Goal: Task Accomplishment & Management: Manage account settings

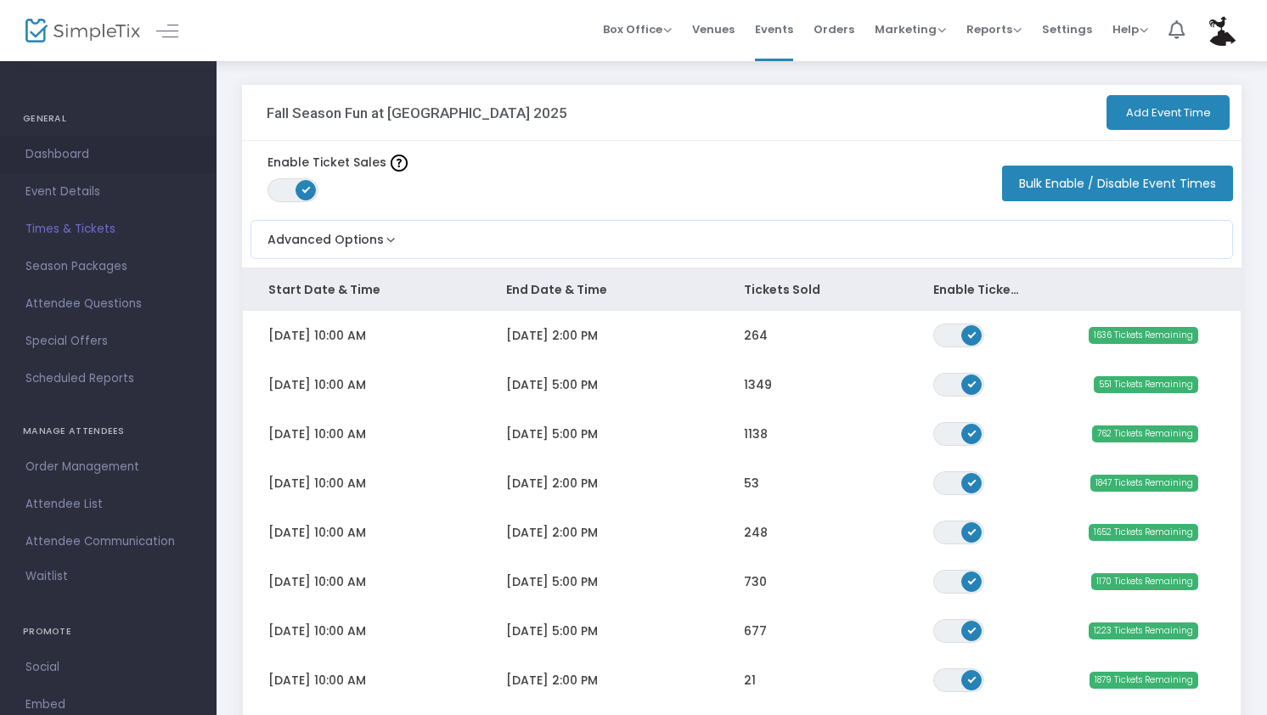
click at [80, 152] on span "Dashboard" at bounding box center [108, 155] width 166 height 22
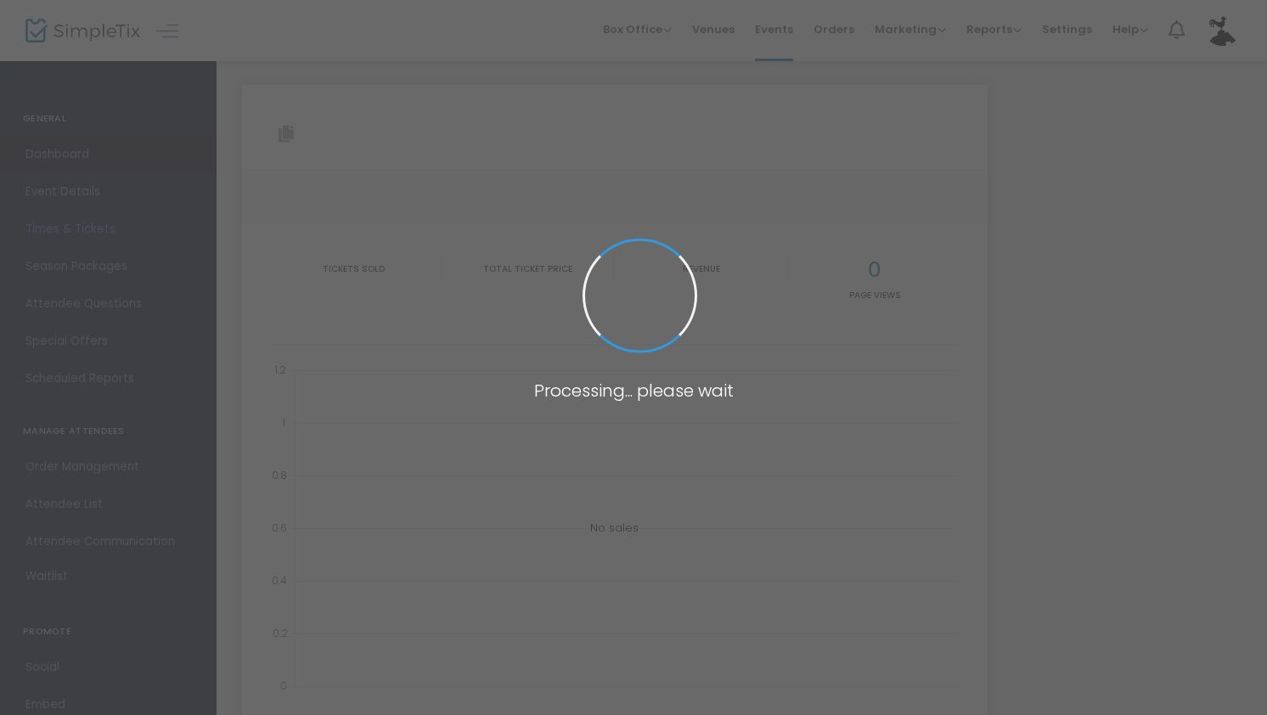
type input "[URL][DOMAIN_NAME]"
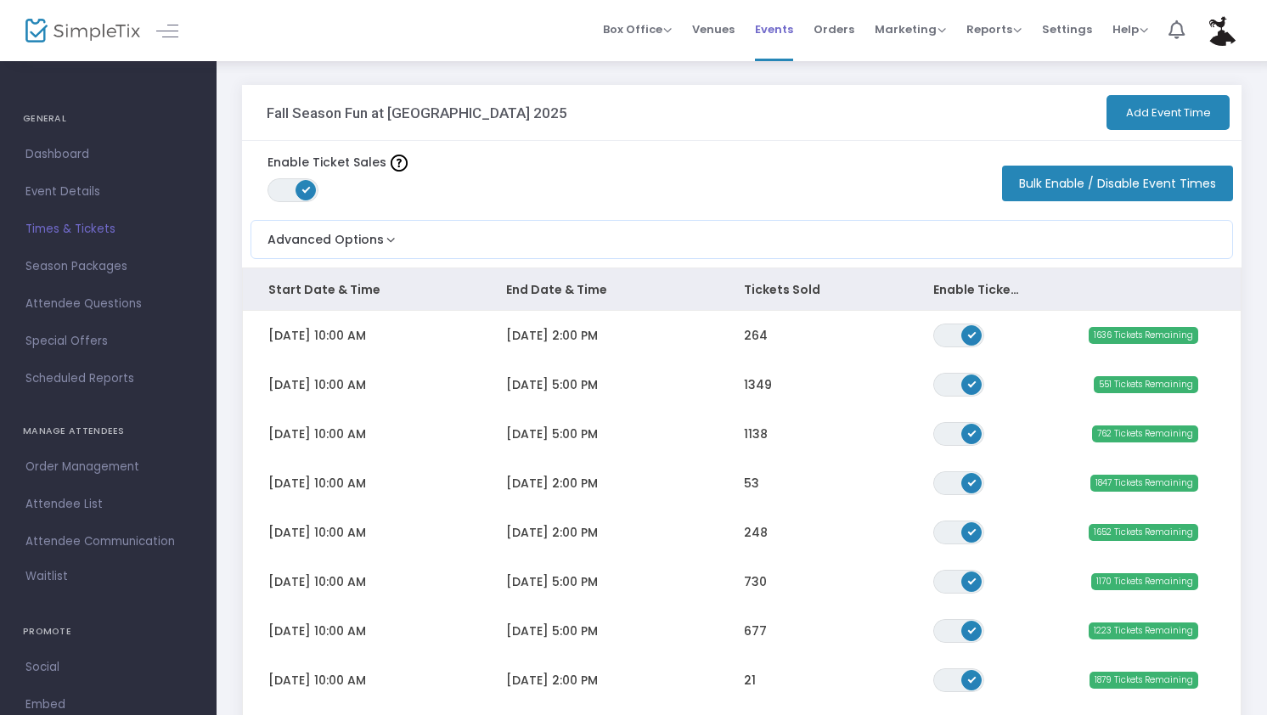
click at [771, 26] on span "Events" at bounding box center [774, 29] width 38 height 43
